Goal: Task Accomplishment & Management: Complete application form

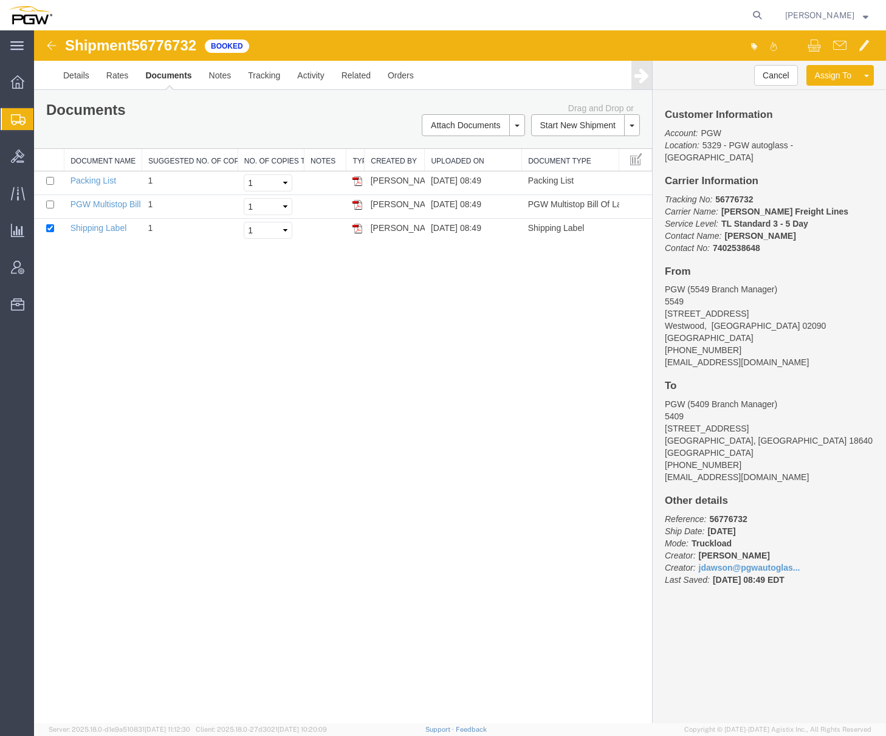
click at [0, 0] on span "Create from Template" at bounding box center [0, 0] width 0 height 0
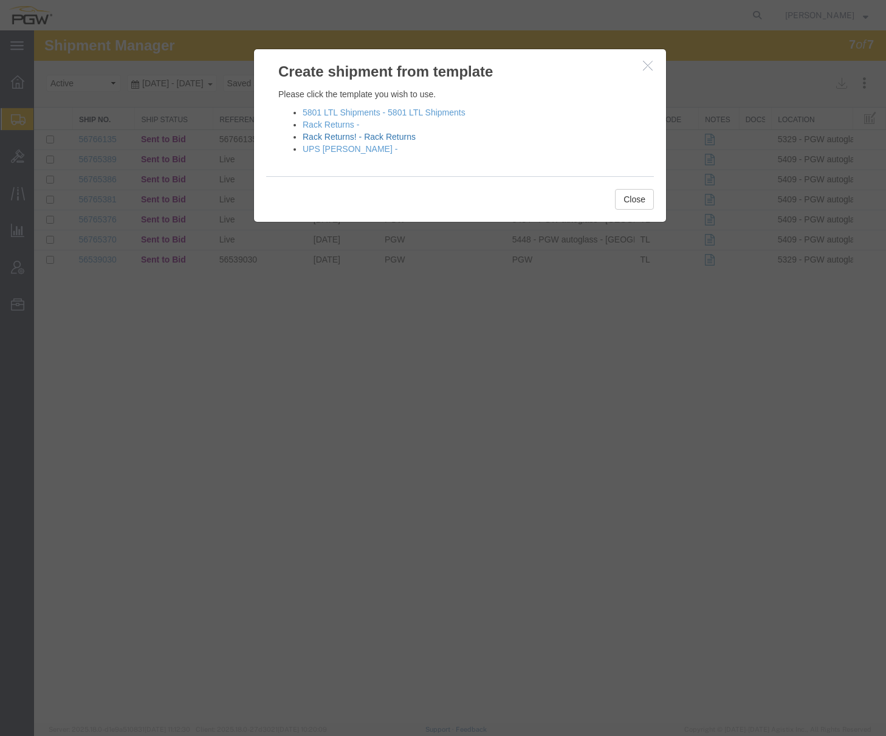
click at [312, 135] on link "Rack Returns! - Rack Returns" at bounding box center [358, 137] width 113 height 10
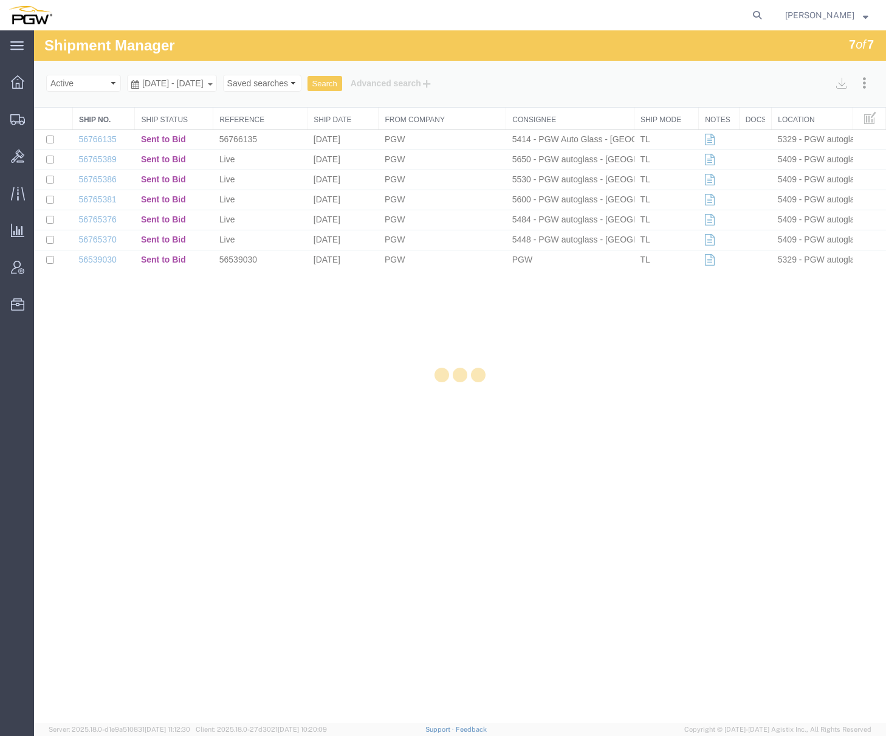
select select "28281"
select select "28253"
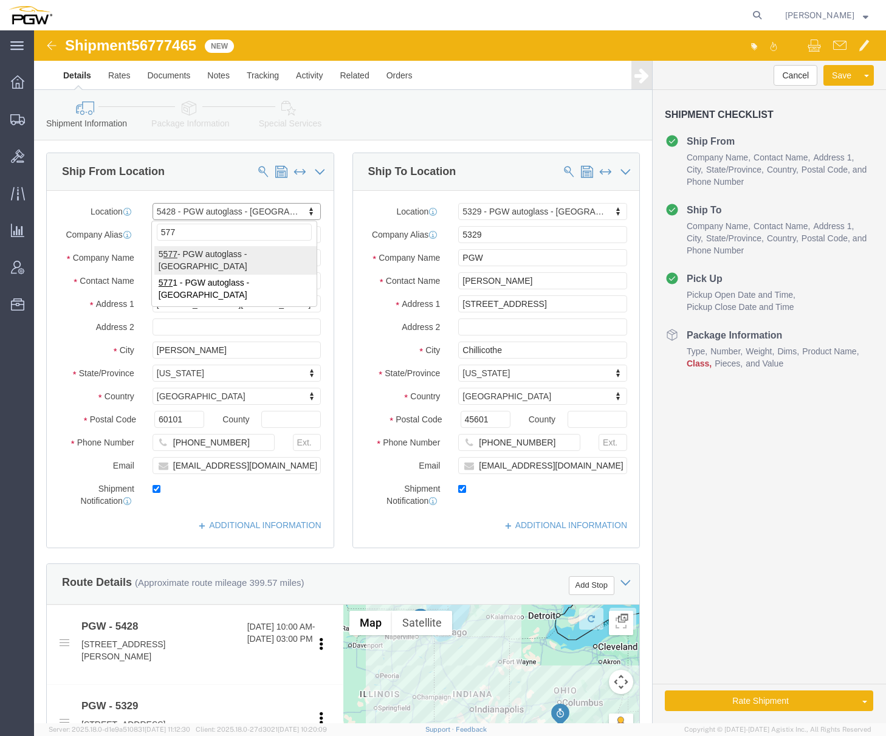
type input "577"
select select "28381"
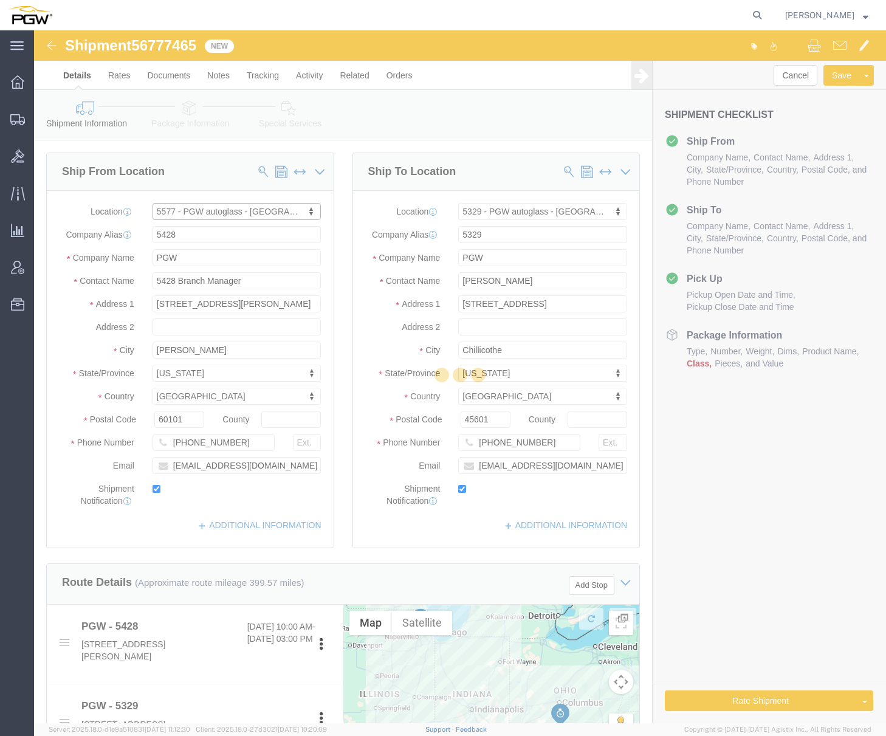
type input "5577"
type input "5577 Branch Manager"
type input "[STREET_ADDRESS]"
type input "[GEOGRAPHIC_DATA]"
type input "22304"
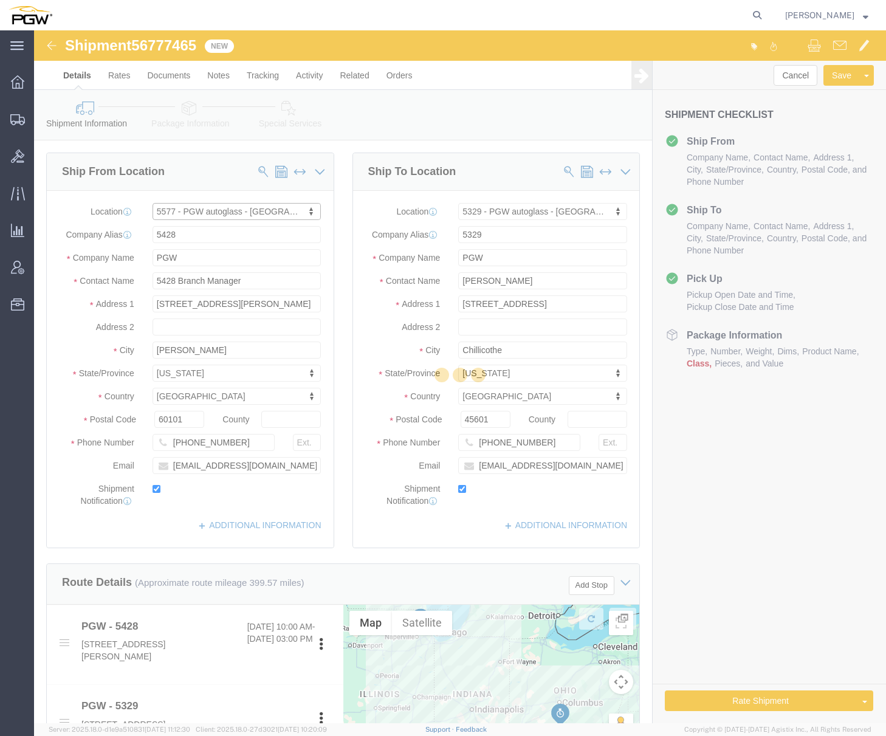
type input "[PHONE_NUMBER]"
type input "[EMAIL_ADDRESS][DOMAIN_NAME]"
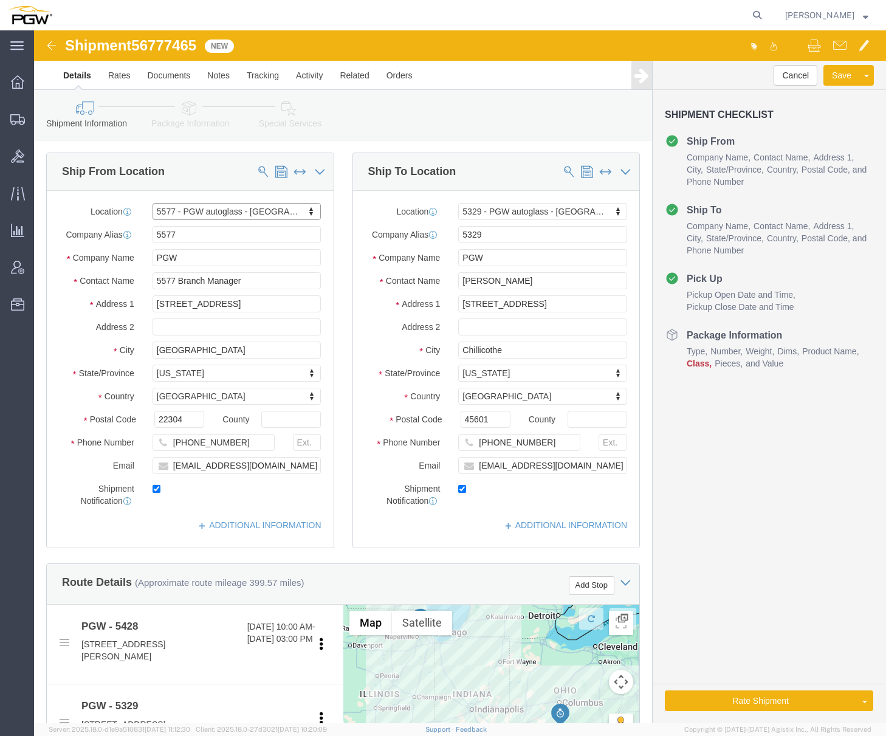
select select "VA"
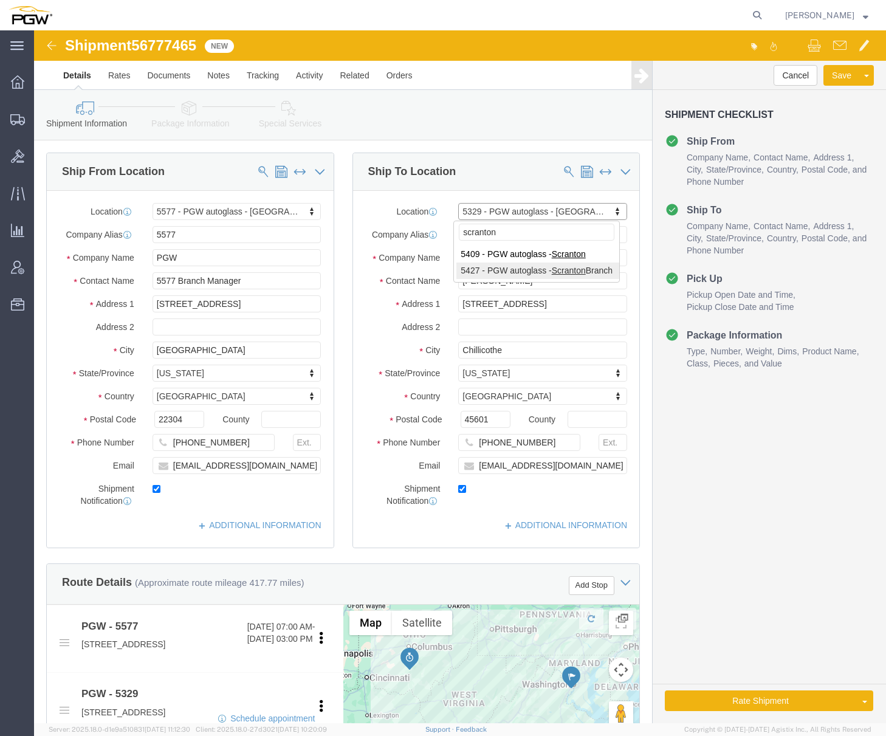
type input "scranton"
select select "61931"
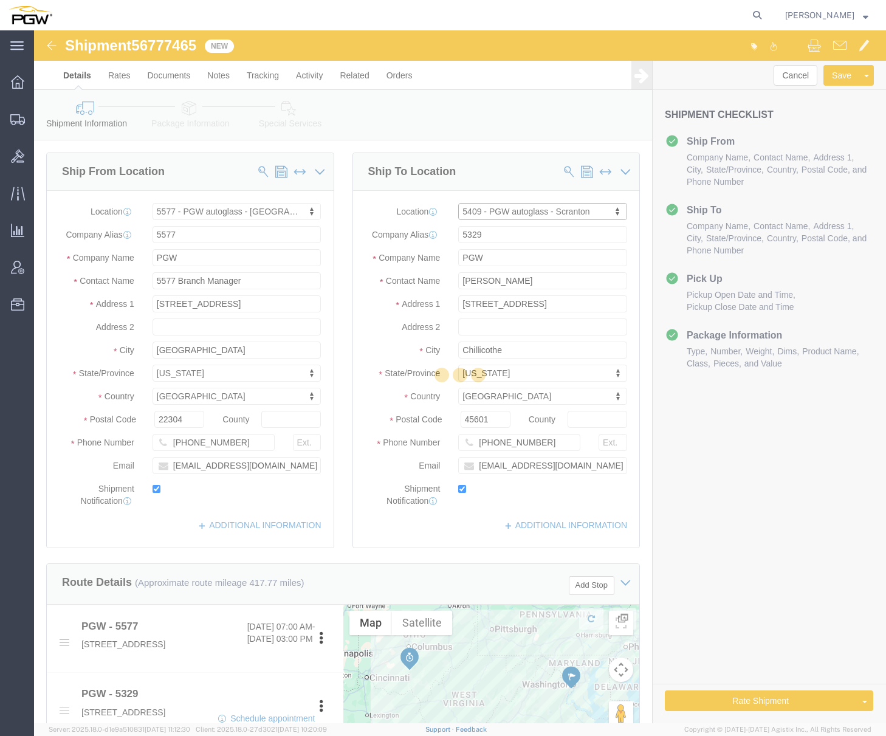
type input "5409"
type input "5409 Branch Manager"
type input "[STREET_ADDRESS]"
type input "Pittston"
type input "18640"
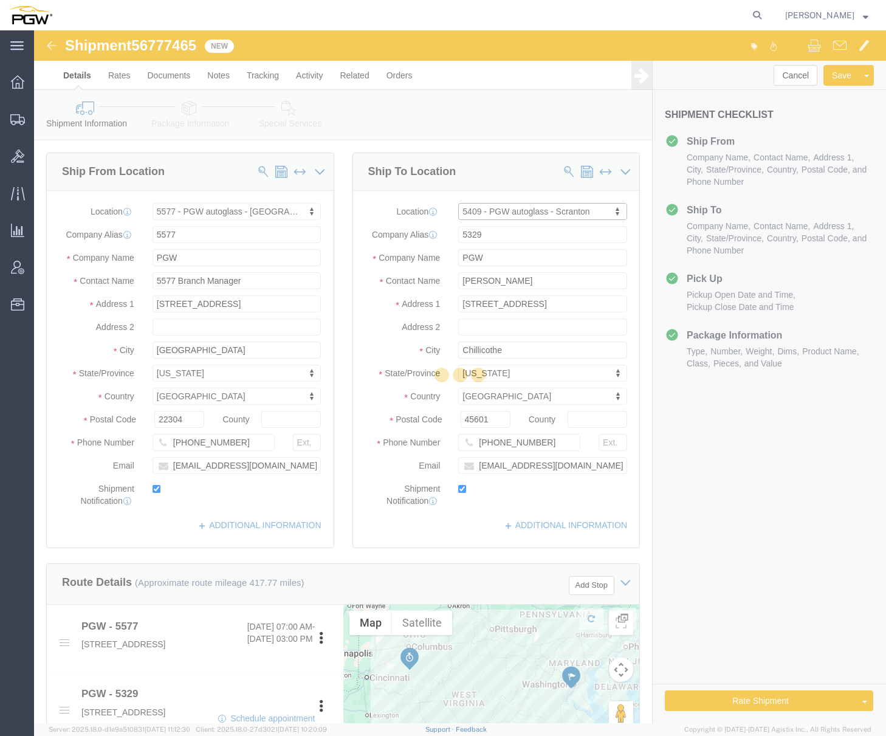
type input "[PHONE_NUMBER]"
type input "[EMAIL_ADDRESS][DOMAIN_NAME]"
select select "PA"
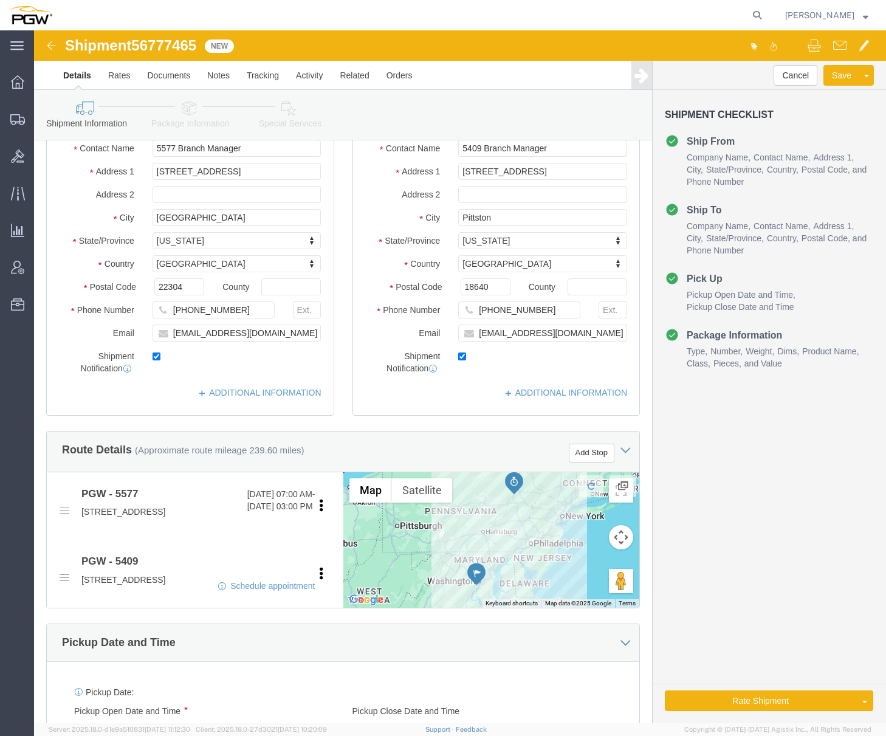
scroll to position [243, 0]
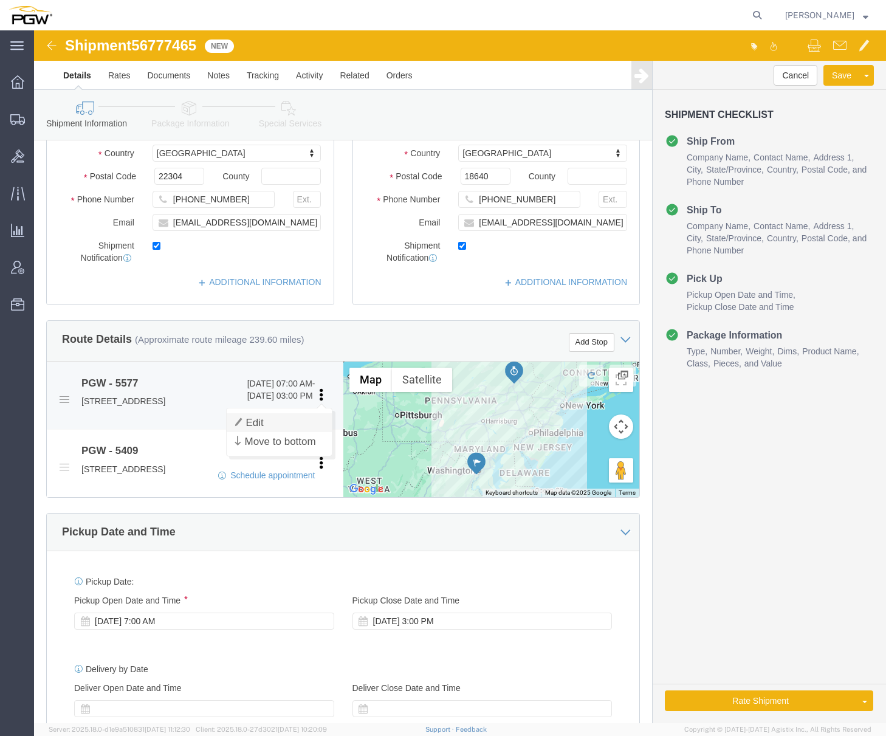
click link "Edit"
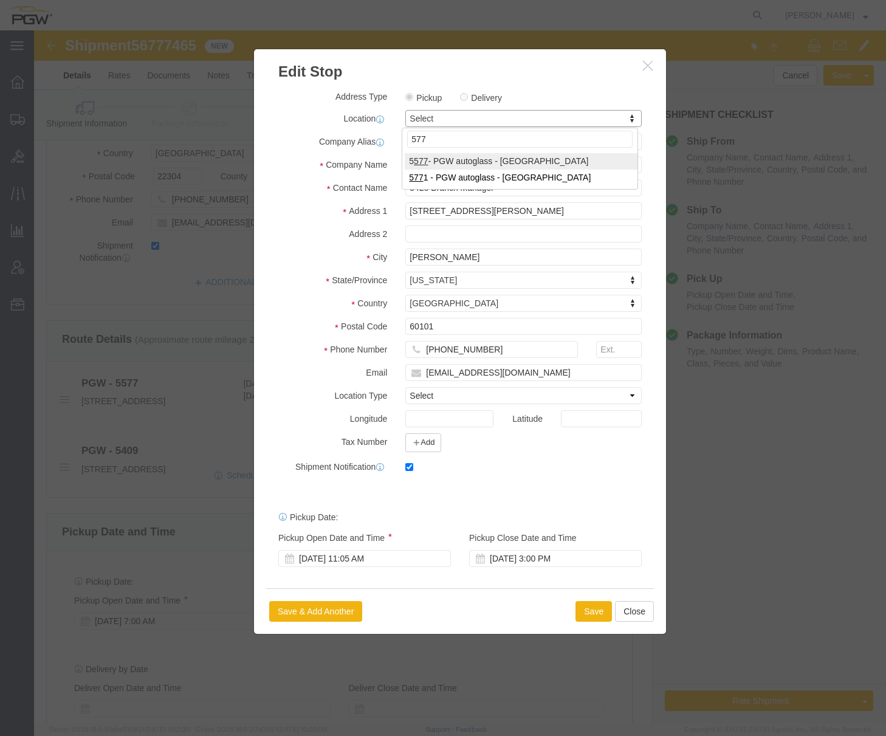
type input "577"
select select "28381"
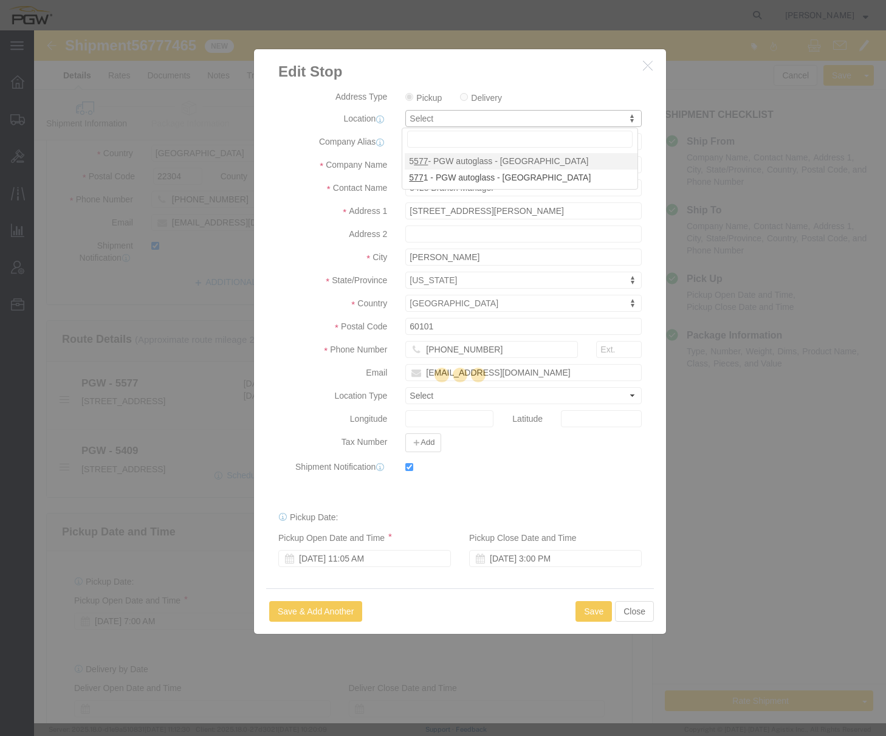
type input "5577"
type input "5577 Branch Manager"
type input "[STREET_ADDRESS]"
type input "[GEOGRAPHIC_DATA]"
type input "22304"
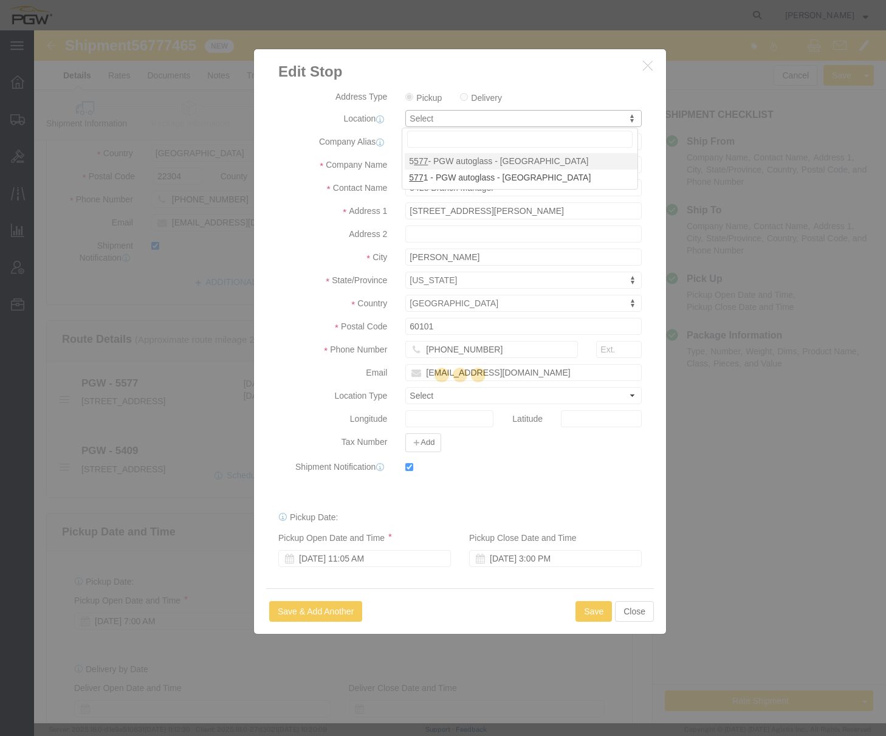
type input "[PHONE_NUMBER]"
type input "[EMAIL_ADDRESS][DOMAIN_NAME]"
select select "VA"
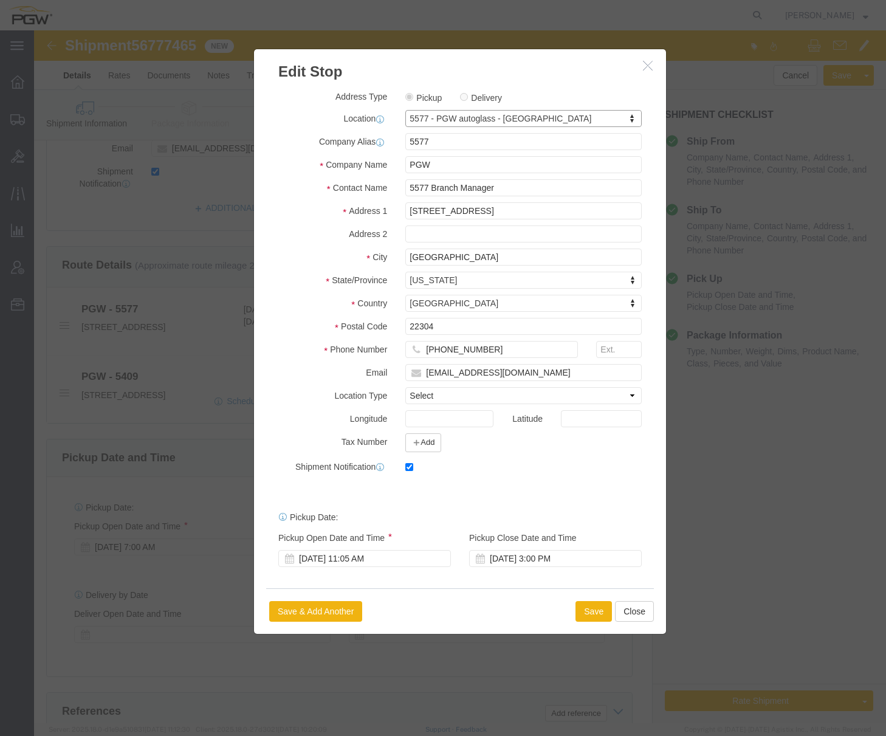
scroll to position [547, 0]
click div "[DATE] 11:05 AM"
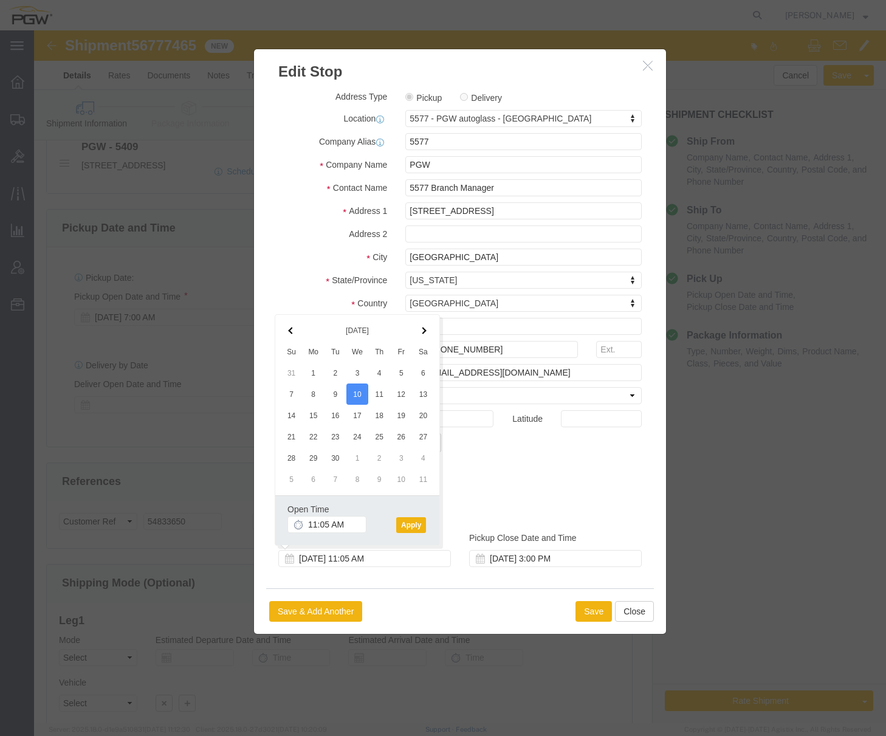
click div "Address Type Pickup Delivery Location 5577 - PGW autoglass - [GEOGRAPHIC_DATA] …"
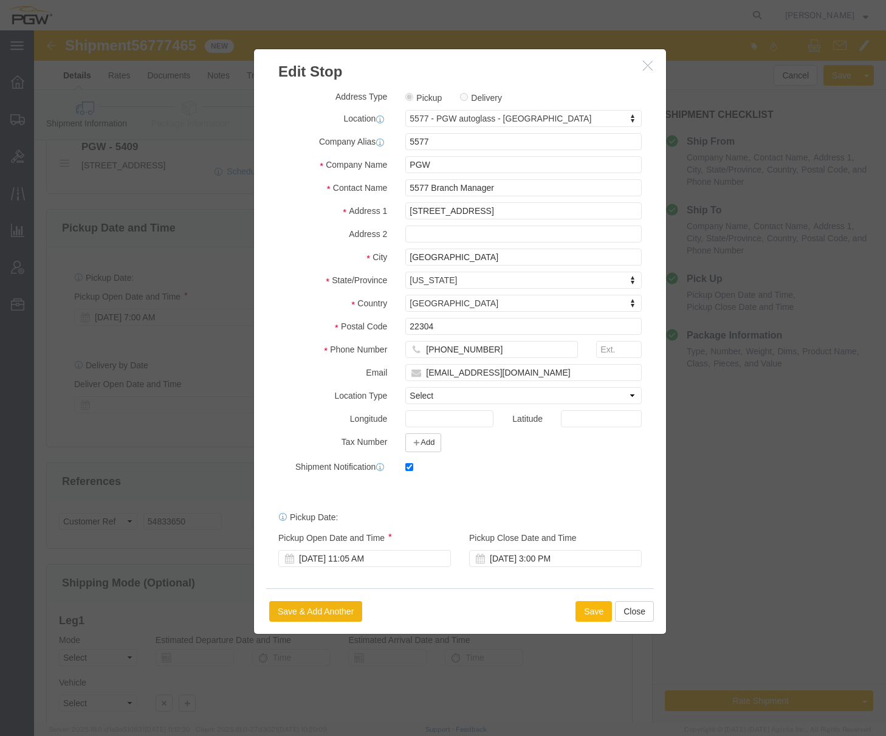
click button "Save"
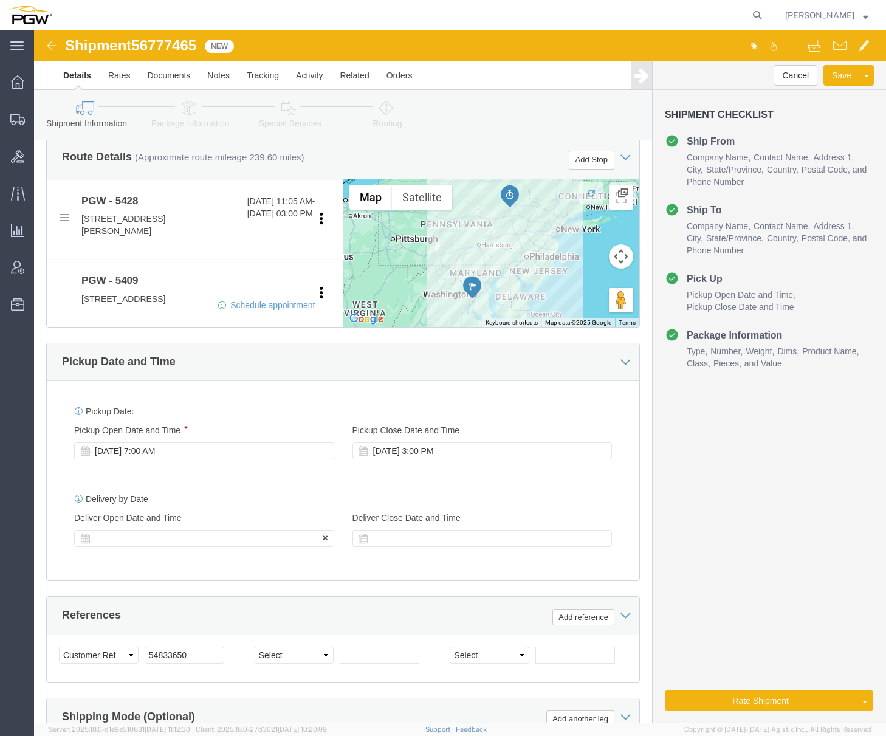
click div
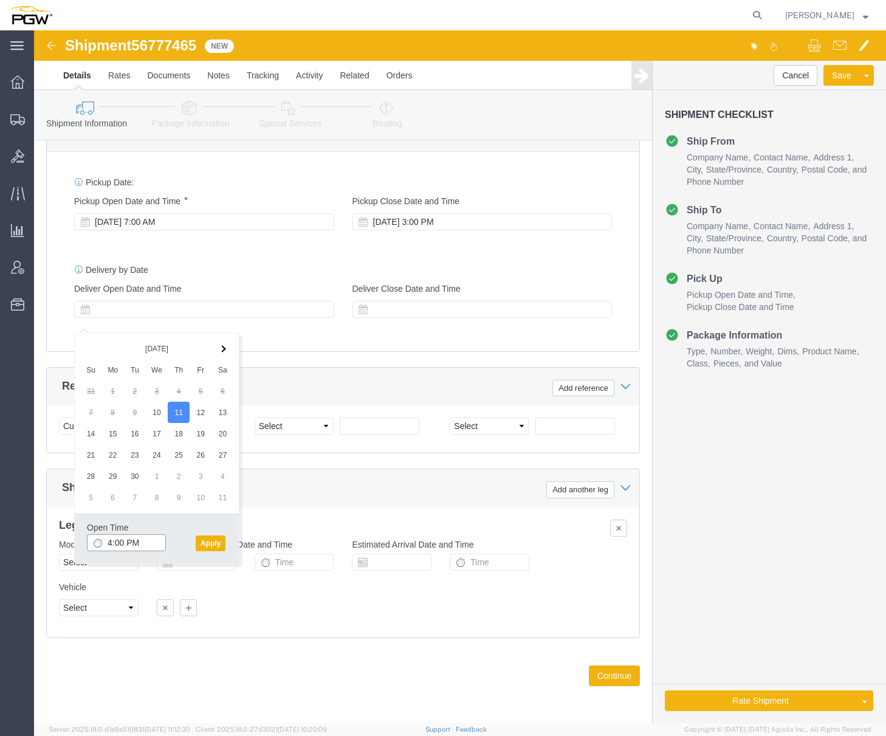
click input "4:00 PM"
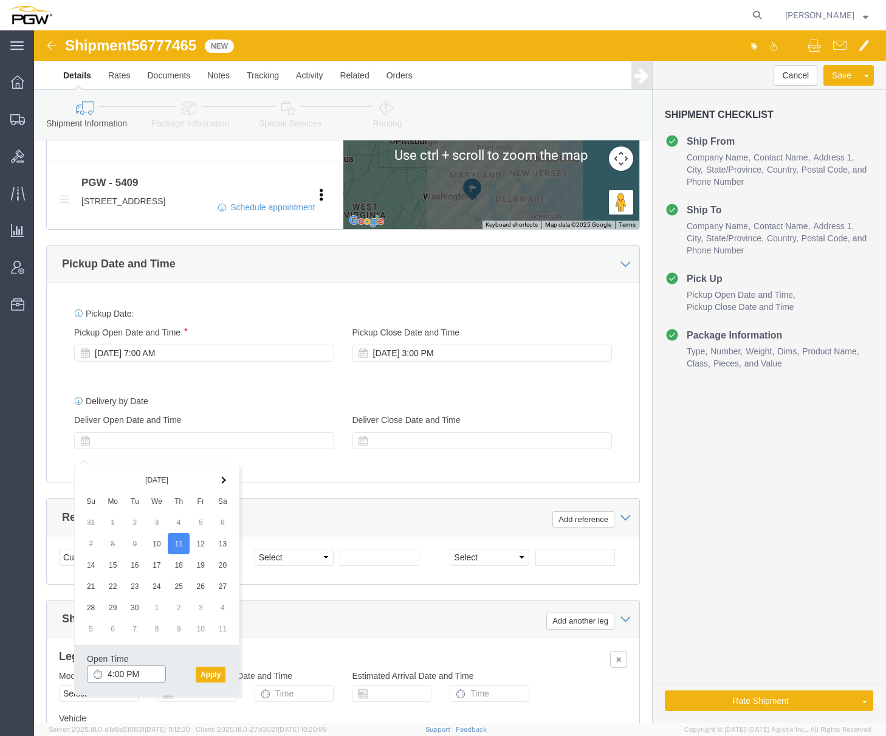
scroll to position [545, 0]
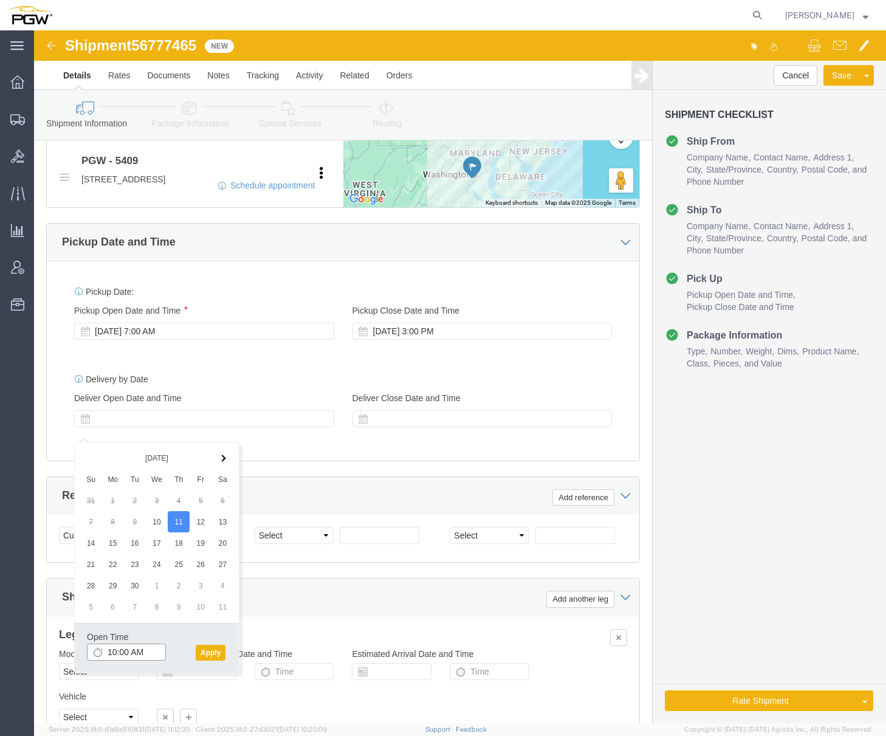
type input "10:00 AM"
click button "Apply"
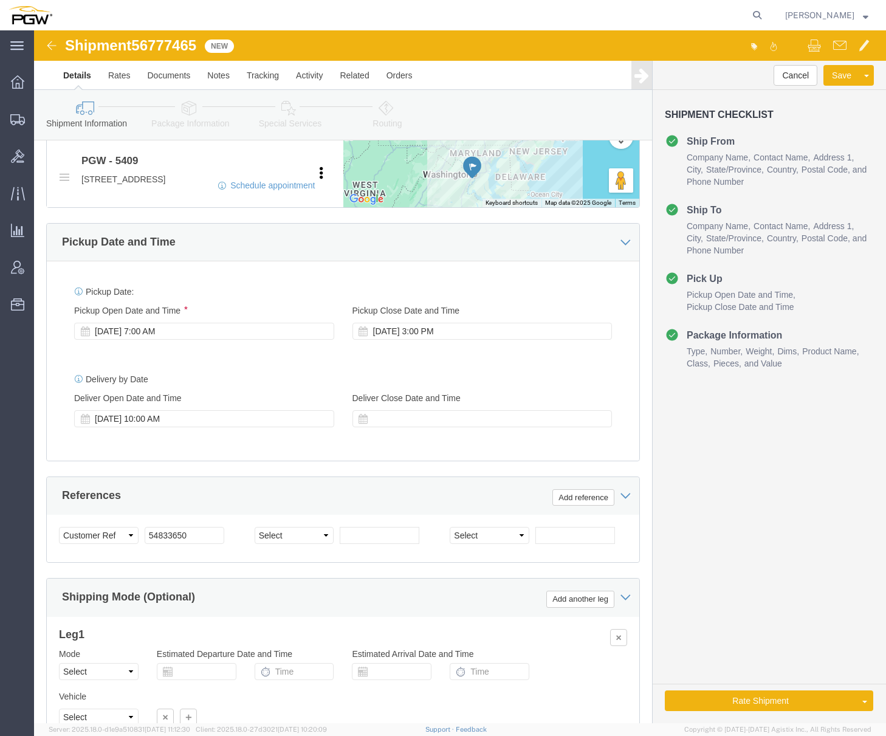
click span "56777465"
copy span "56777465"
click input "54833650"
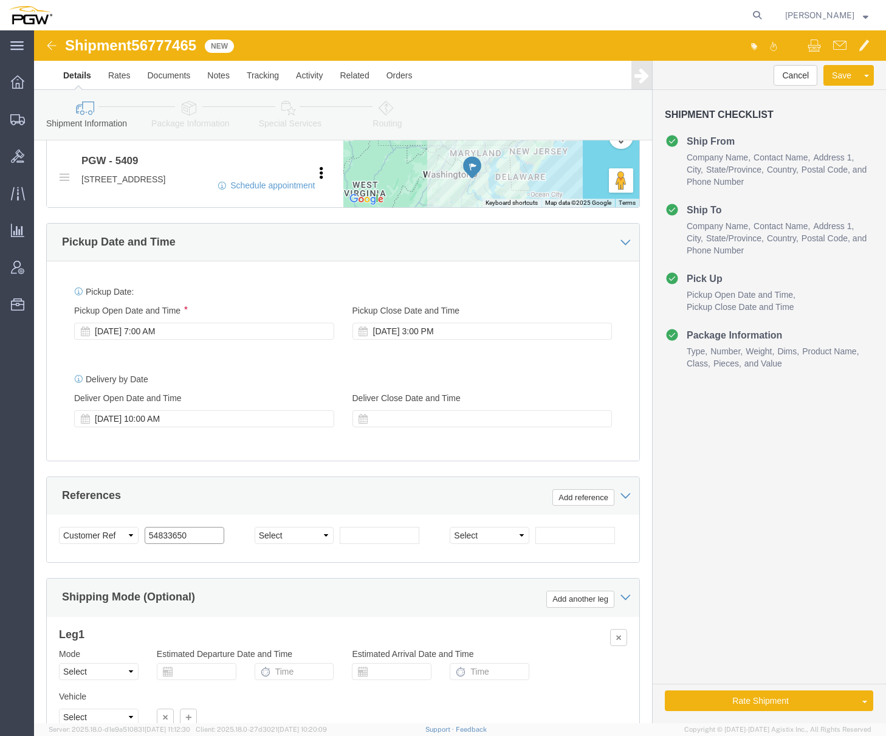
drag, startPoint x: 167, startPoint y: 516, endPoint x: 72, endPoint y: 518, distance: 95.4
click div "Select Account Type Activity ID Airline Appointment Number ASN Batch Request # …"
paste input "6777465"
click input "56777465"
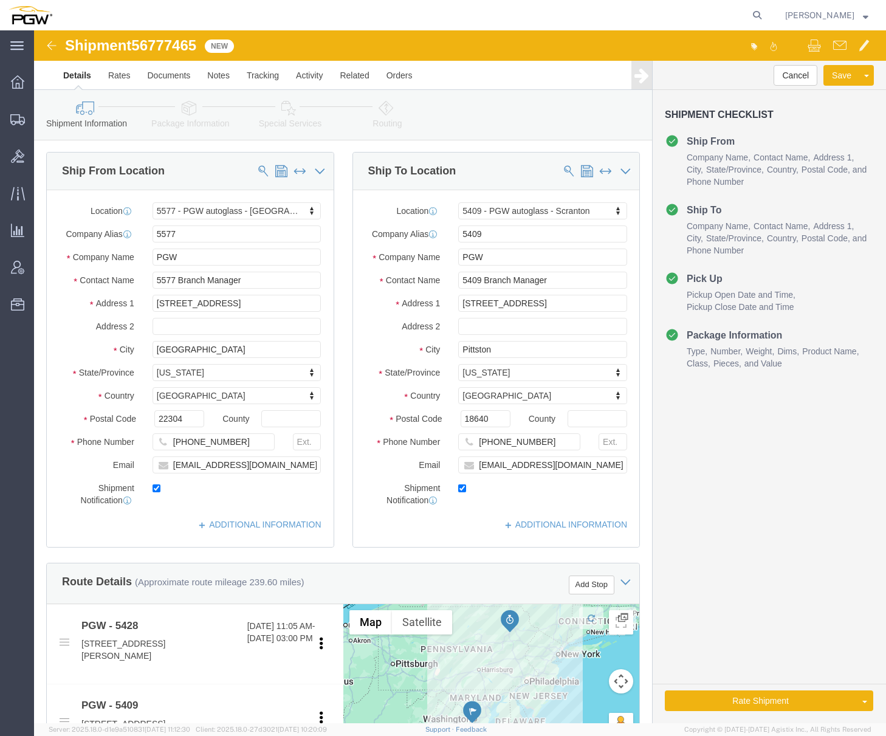
scroll to position [0, 0]
type input "56777465"
click icon
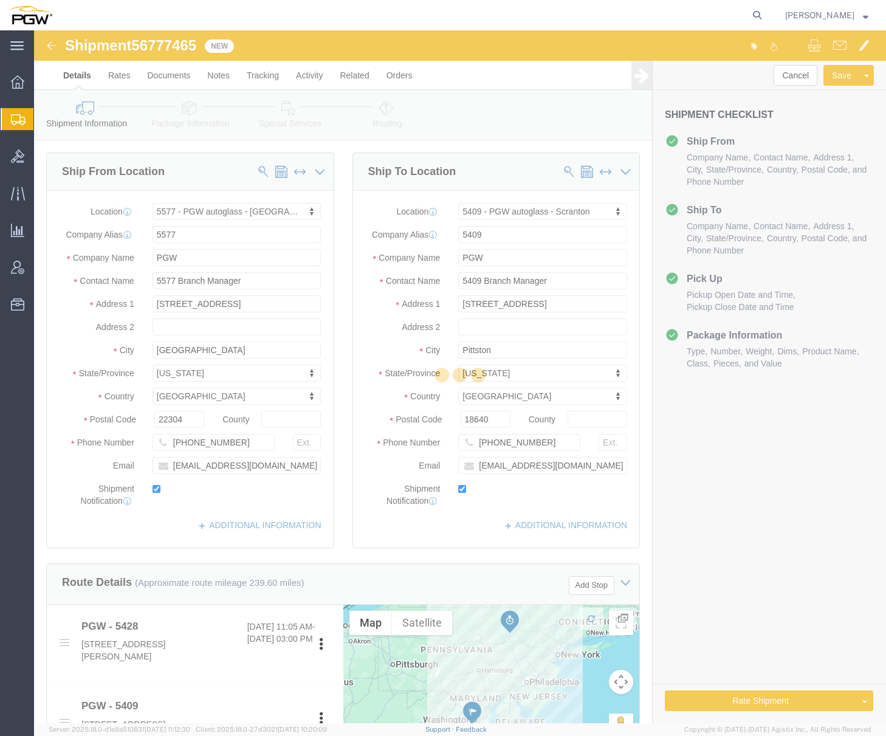
select select
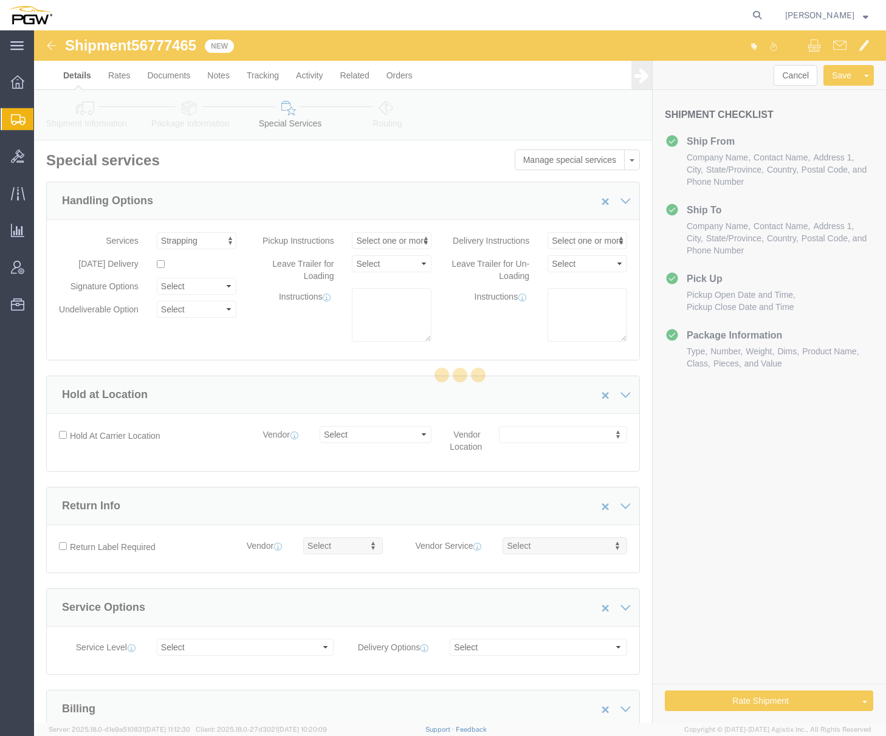
select select "COSTCENTER"
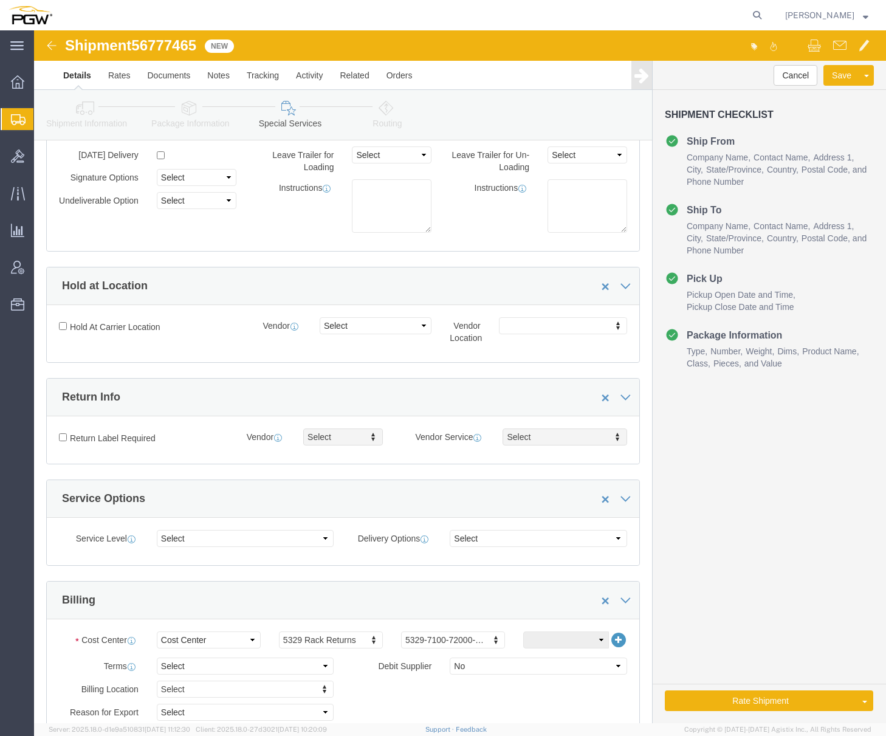
scroll to position [304, 0]
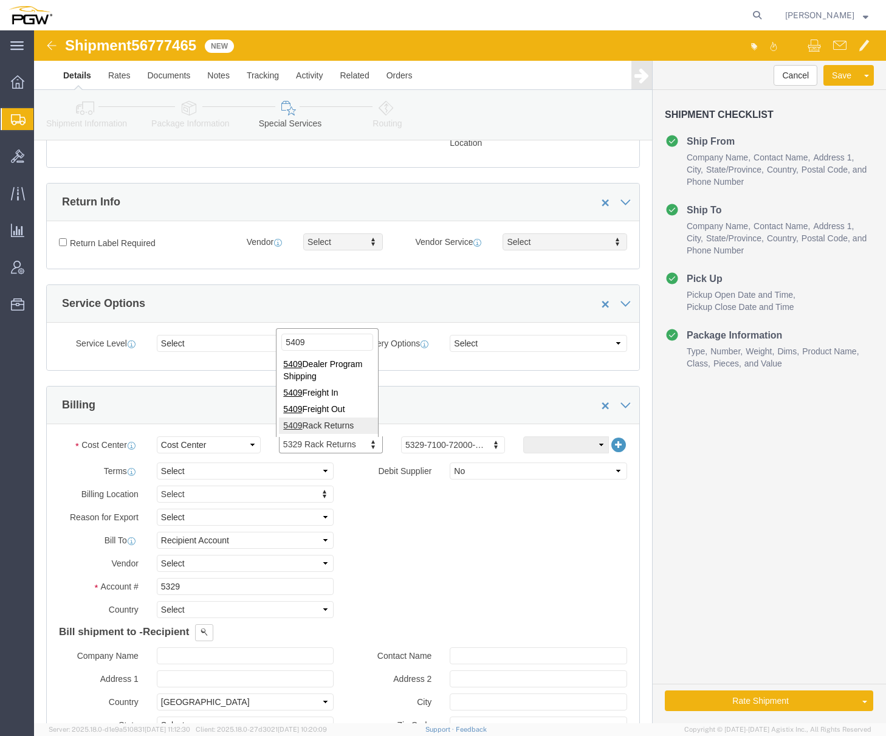
type input "5409"
click input "5329"
drag, startPoint x: 159, startPoint y: 562, endPoint x: 41, endPoint y: 546, distance: 118.4
click div "Account # 5329"
type input "5409"
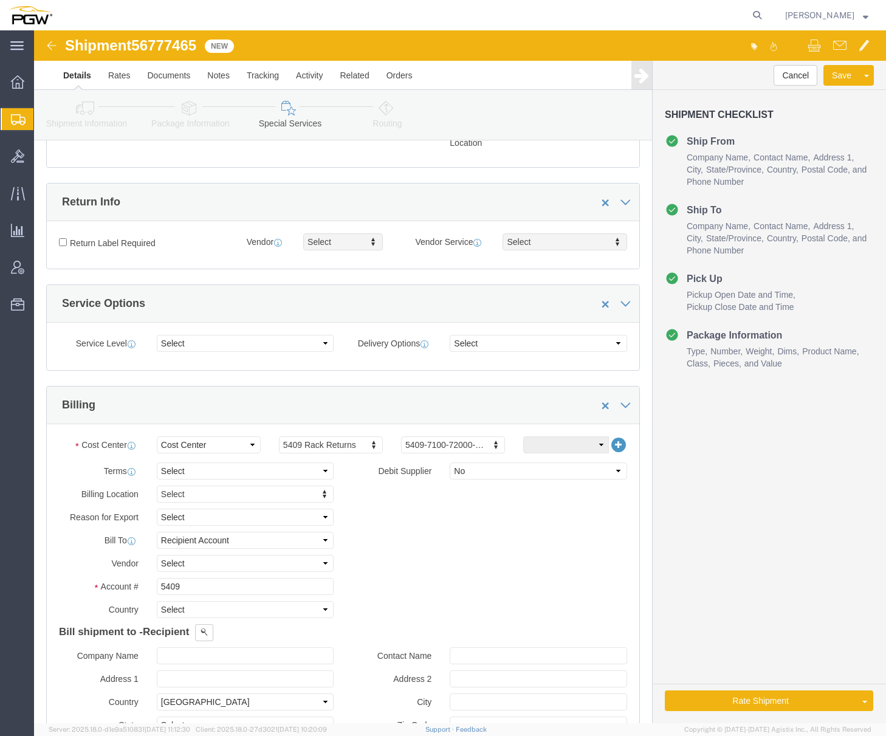
click link "Routing"
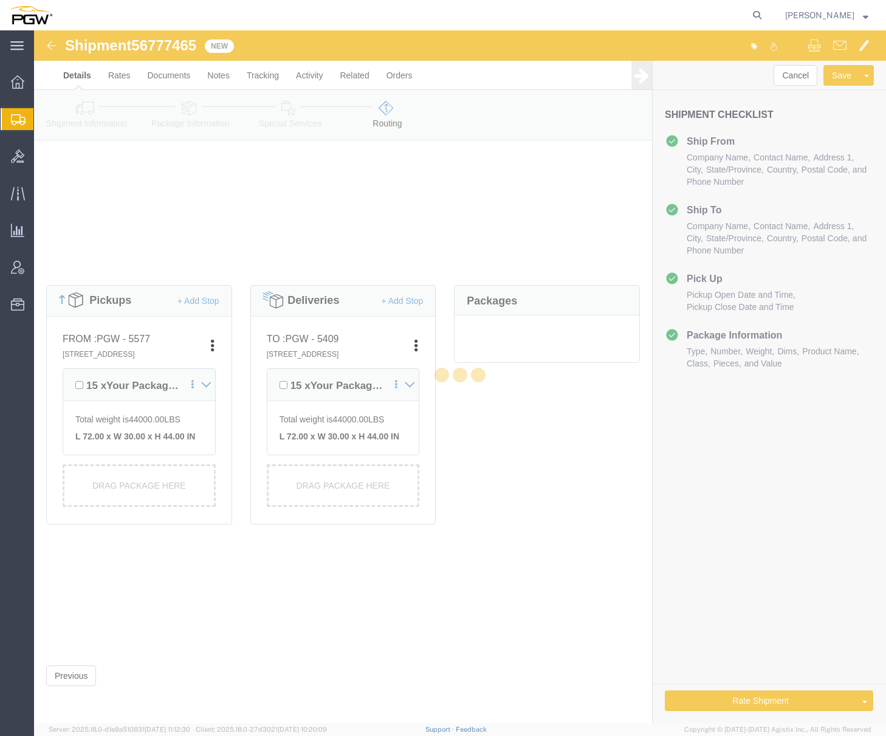
scroll to position [170, 0]
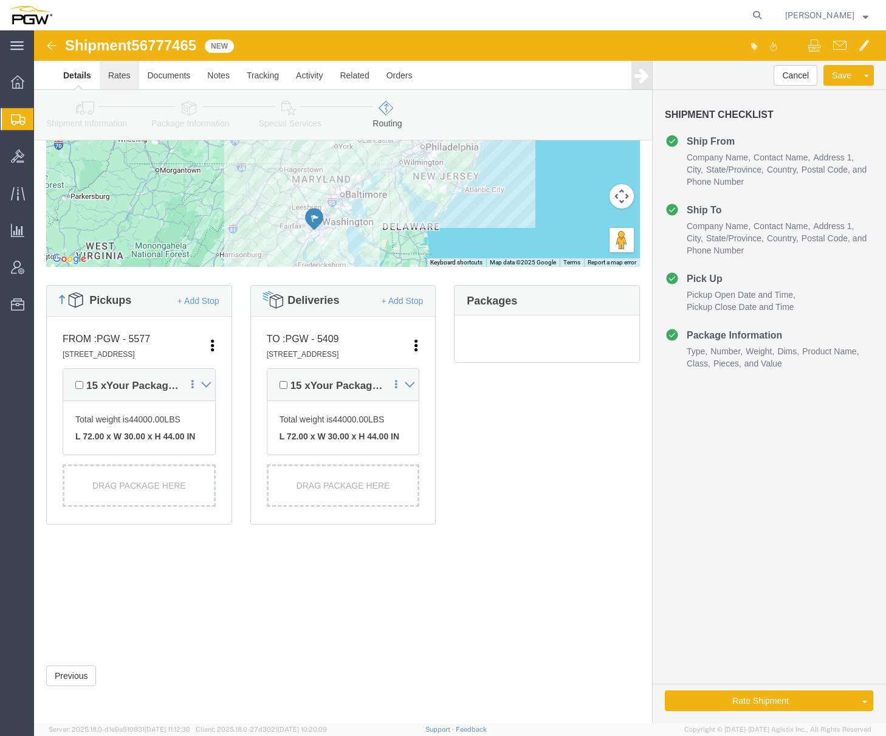
click link "Rates"
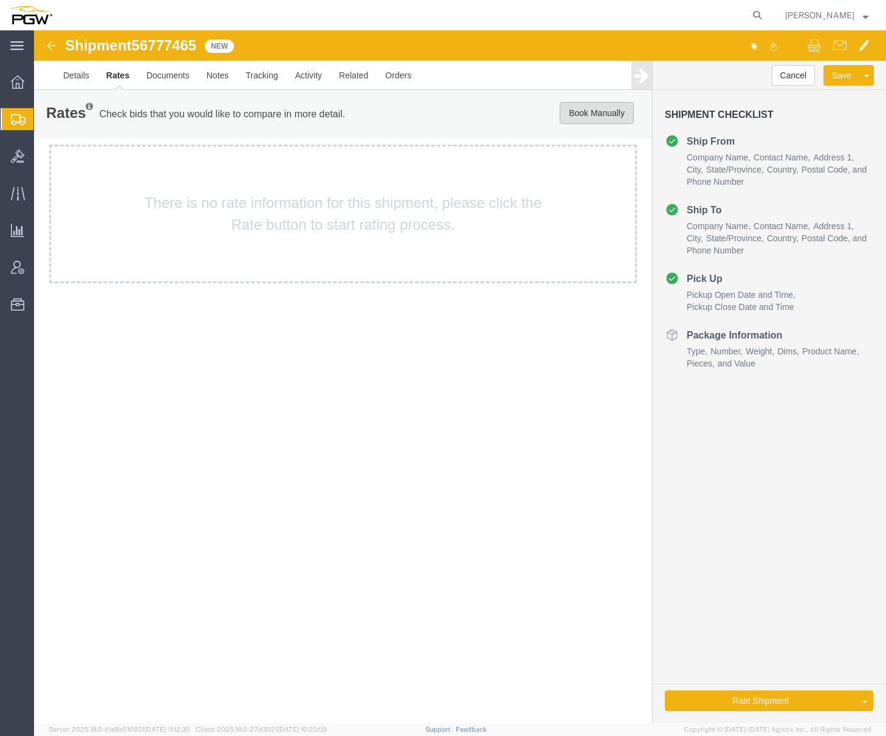
click at [578, 118] on button "Book Manually" at bounding box center [596, 113] width 74 height 22
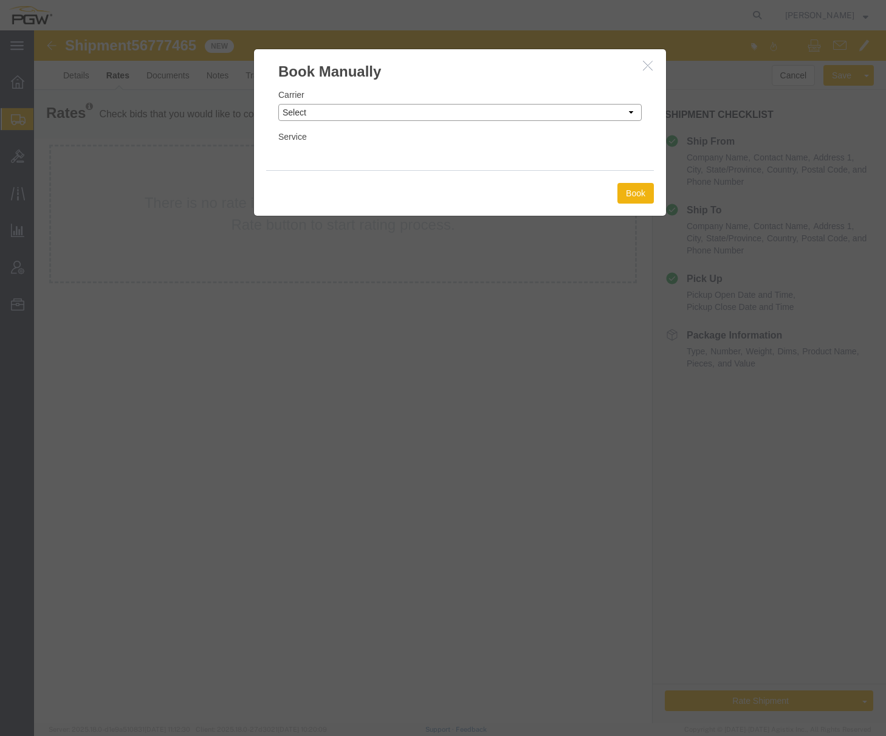
click at [356, 107] on select "Select Add New Carrier (and default service) A. [PERSON_NAME] Inc ABF Freight S…" at bounding box center [459, 112] width 363 height 17
select select "18694"
click at [278, 104] on select "Select Add New Carrier (and default service) A. [PERSON_NAME] Inc ABF Freight S…" at bounding box center [459, 112] width 363 height 17
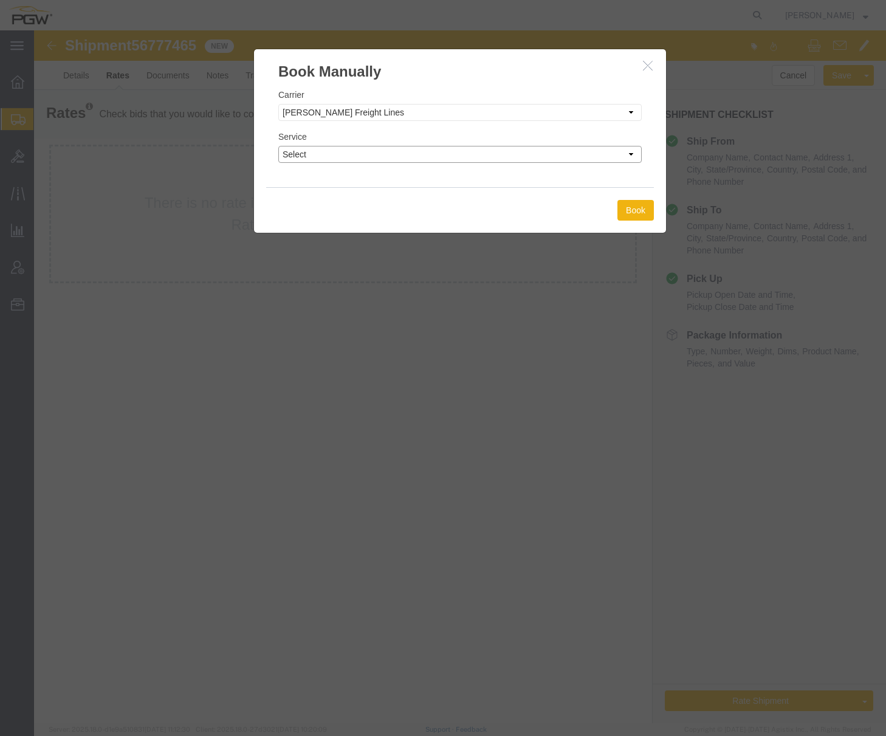
click at [355, 148] on select "Select TL Standard 3 - 5 Day" at bounding box center [459, 154] width 363 height 17
select select "35748"
click at [278, 146] on select "Select TL Standard 3 - 5 Day" at bounding box center [459, 154] width 363 height 17
click at [634, 216] on button "Book" at bounding box center [635, 210] width 36 height 21
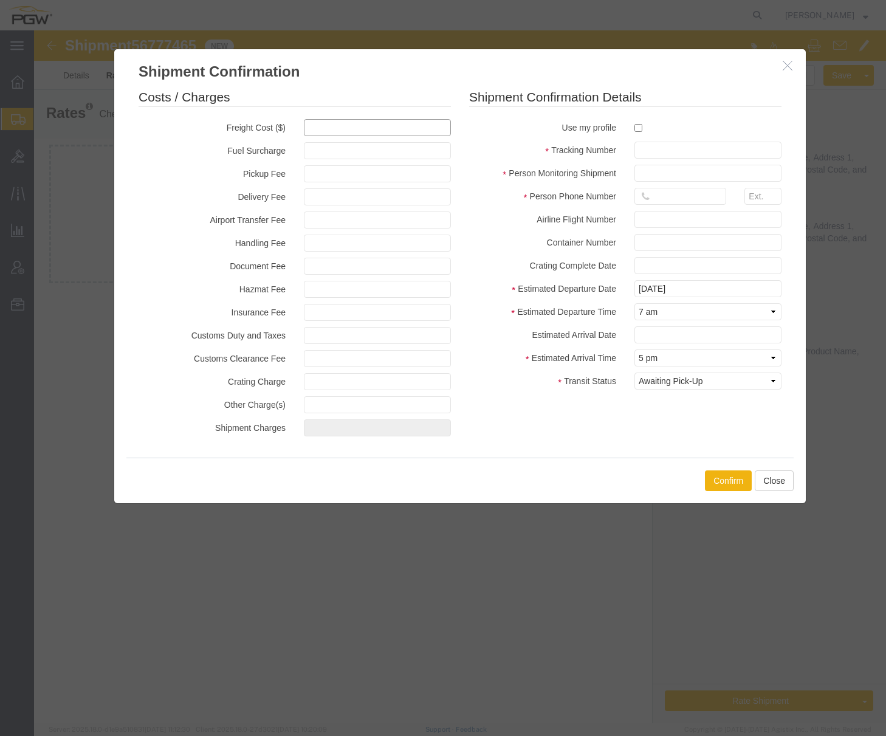
click at [335, 133] on input "text" at bounding box center [377, 127] width 147 height 17
type input "700"
type input "700.00"
click at [636, 131] on input "checkbox" at bounding box center [638, 128] width 8 height 8
checkbox input "true"
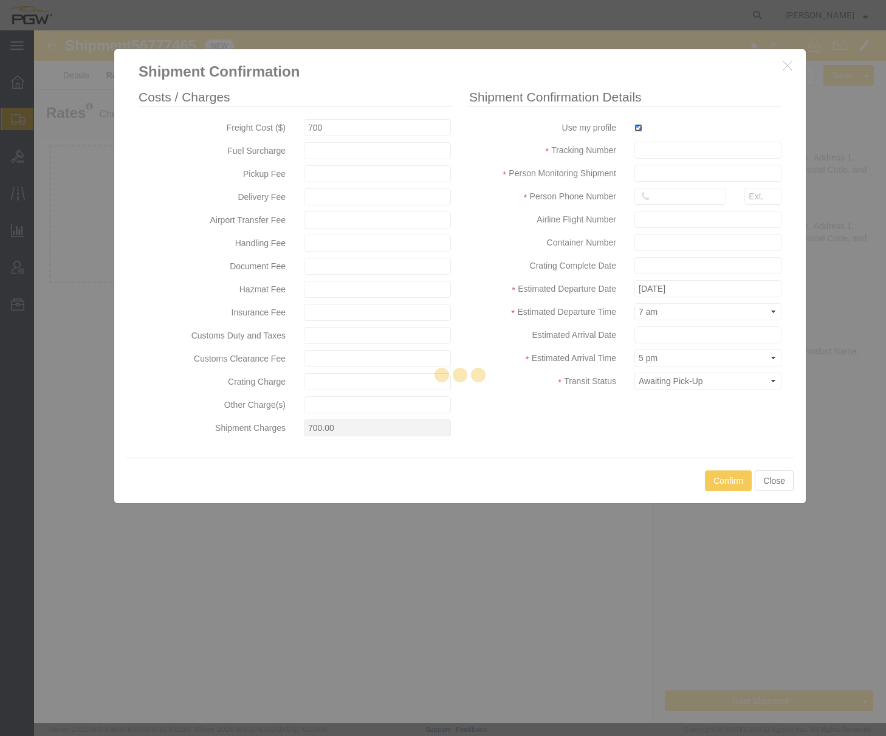
type input "[PERSON_NAME]"
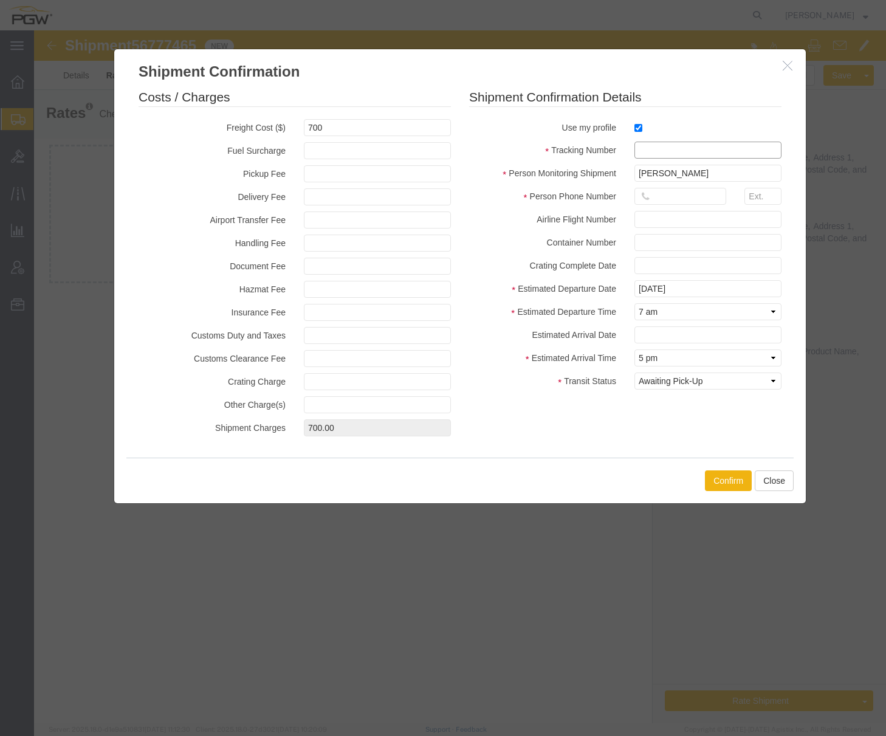
click at [646, 151] on input "text" at bounding box center [707, 150] width 147 height 17
paste input "56777465"
type input "56777465"
click at [661, 196] on input "text" at bounding box center [680, 196] width 92 height 17
type input "7402538648"
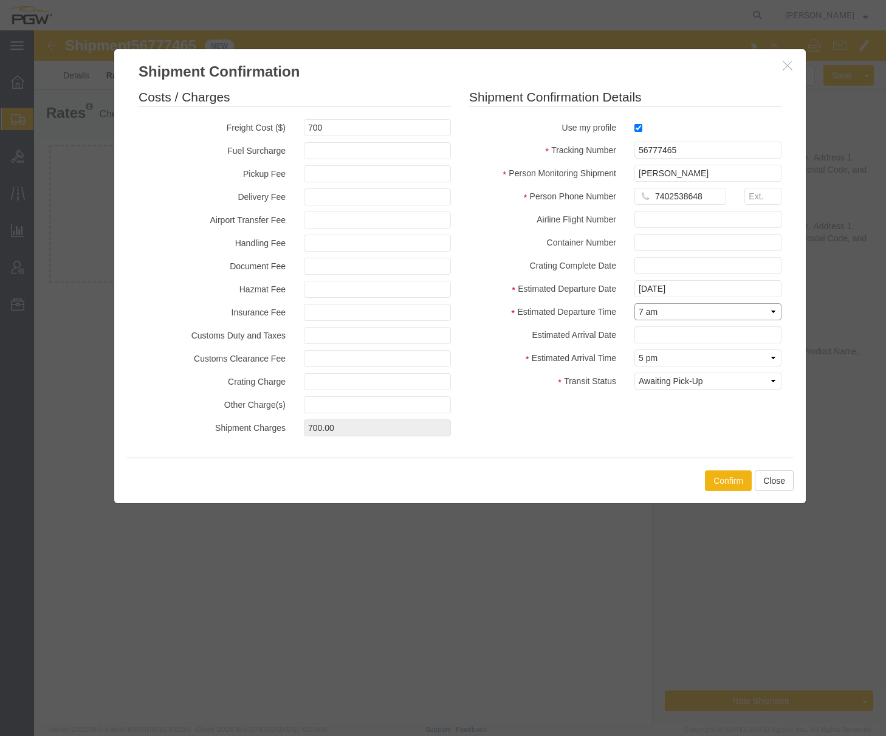
click at [669, 310] on select "Select Midnight 1 am 2 am 3 am 4 am 5 am 6 am 7 am 8 am 9 am 10 am 11 am 12 Noo…" at bounding box center [707, 311] width 147 height 17
select select "1100"
click at [634, 303] on select "Select Midnight 1 am 2 am 3 am 4 am 5 am 6 am 7 am 8 am 9 am 10 am 11 am 12 Noo…" at bounding box center [707, 311] width 147 height 17
click at [660, 333] on input "text" at bounding box center [707, 334] width 147 height 17
click at [642, 429] on td "14" at bounding box center [643, 429] width 18 height 18
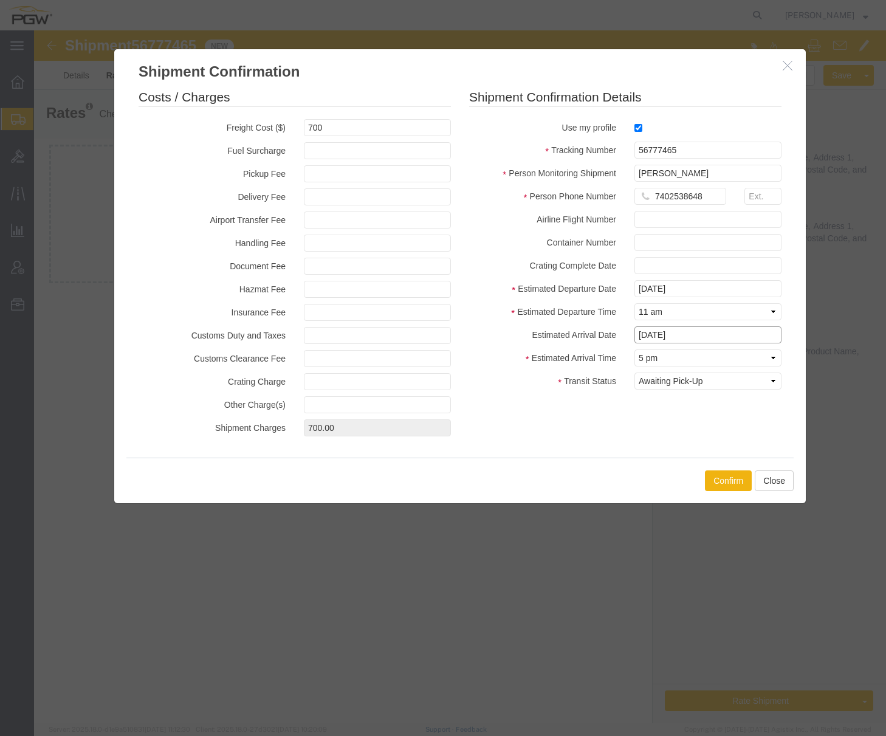
click at [655, 337] on input "[DATE]" at bounding box center [707, 334] width 147 height 17
click at [720, 408] on td "11" at bounding box center [720, 411] width 18 height 18
type input "[DATE]"
click at [685, 362] on select "Select Midnight 1 am 2 am 3 am 4 am 5 am 6 am 7 am 8 am 9 am 10 am 11 am 12 Noo…" at bounding box center [707, 357] width 147 height 17
select select "1000"
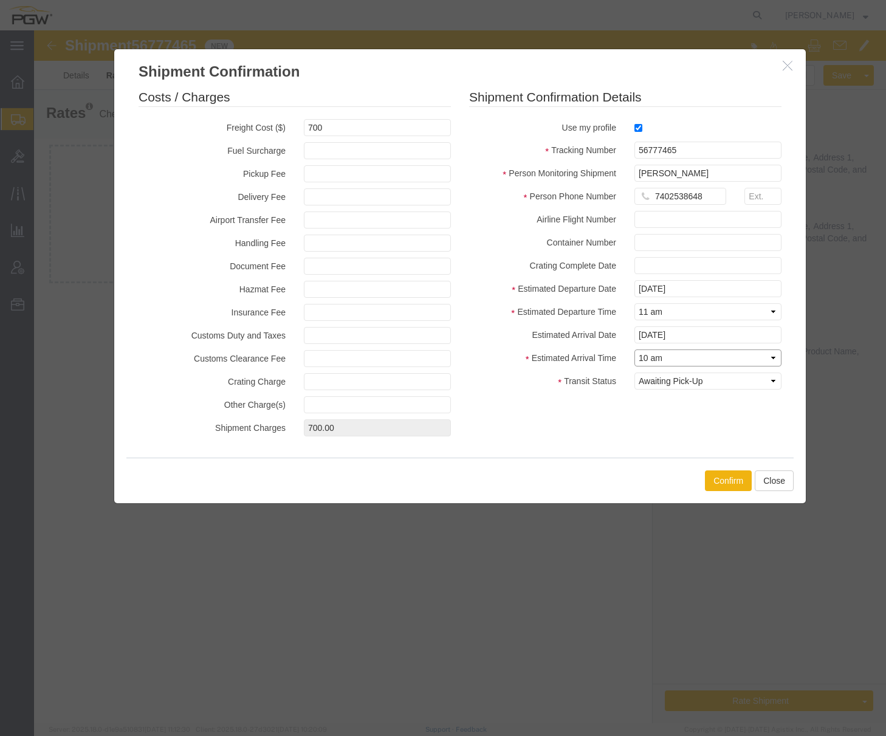
click at [634, 349] on select "Select Midnight 1 am 2 am 3 am 4 am 5 am 6 am 7 am 8 am 9 am 10 am 11 am 12 Noo…" at bounding box center [707, 357] width 147 height 17
click at [720, 483] on button "Confirm" at bounding box center [728, 480] width 47 height 21
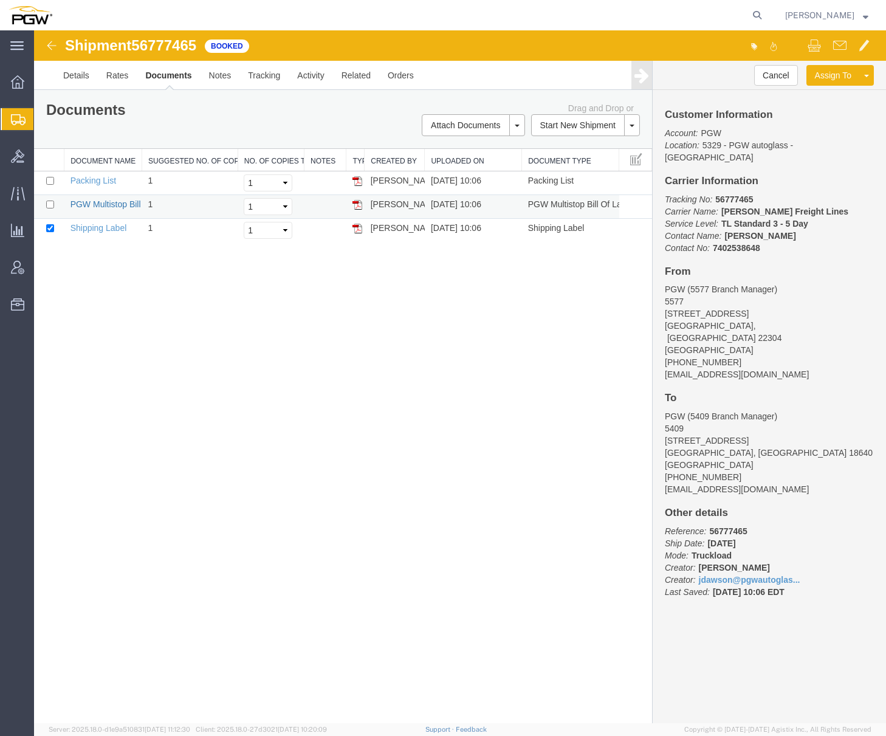
click at [99, 202] on link "PGW Multistop Bill Of Lading" at bounding box center [125, 204] width 110 height 10
